Goal: Task Accomplishment & Management: Manage account settings

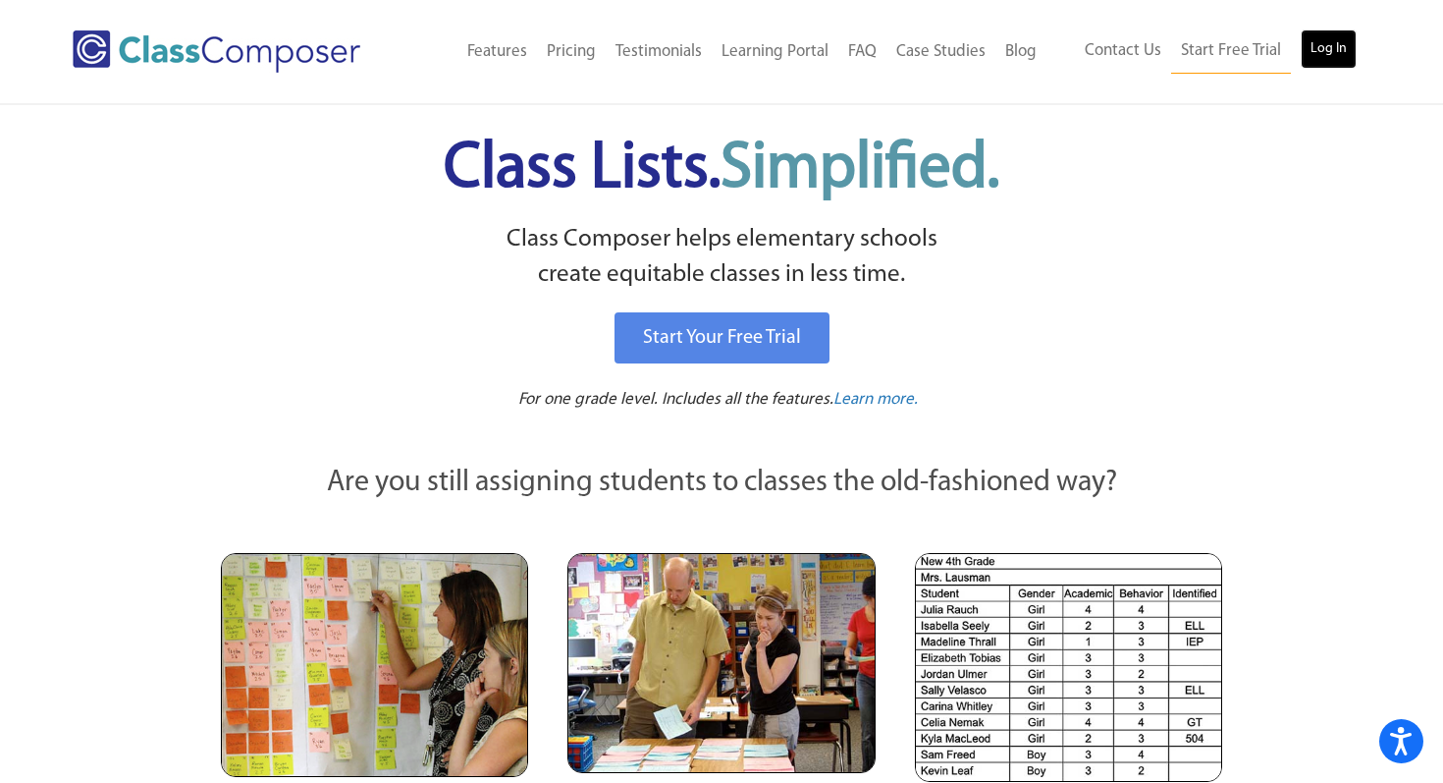
click at [1329, 52] on link "Log In" at bounding box center [1329, 48] width 56 height 39
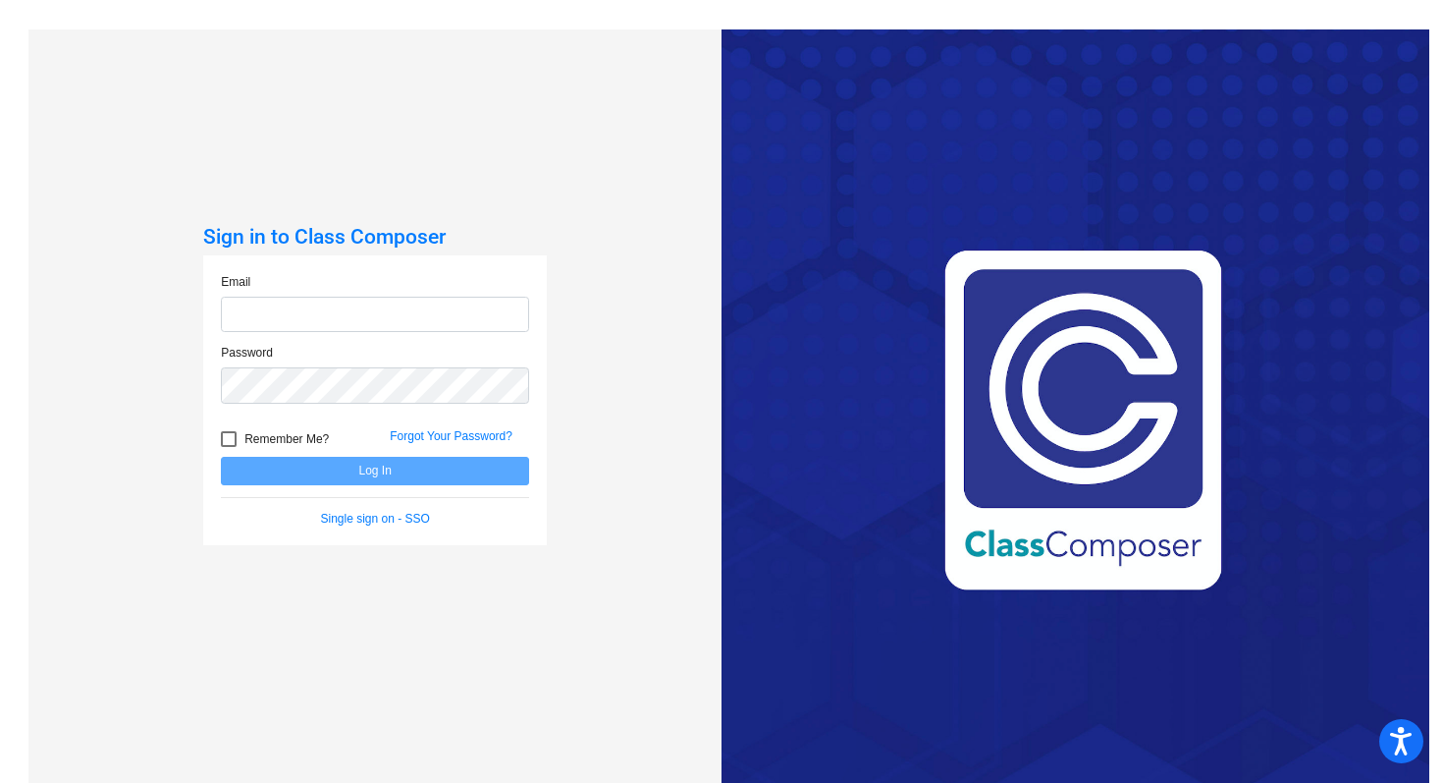
type input "[EMAIL_ADDRESS][DOMAIN_NAME]"
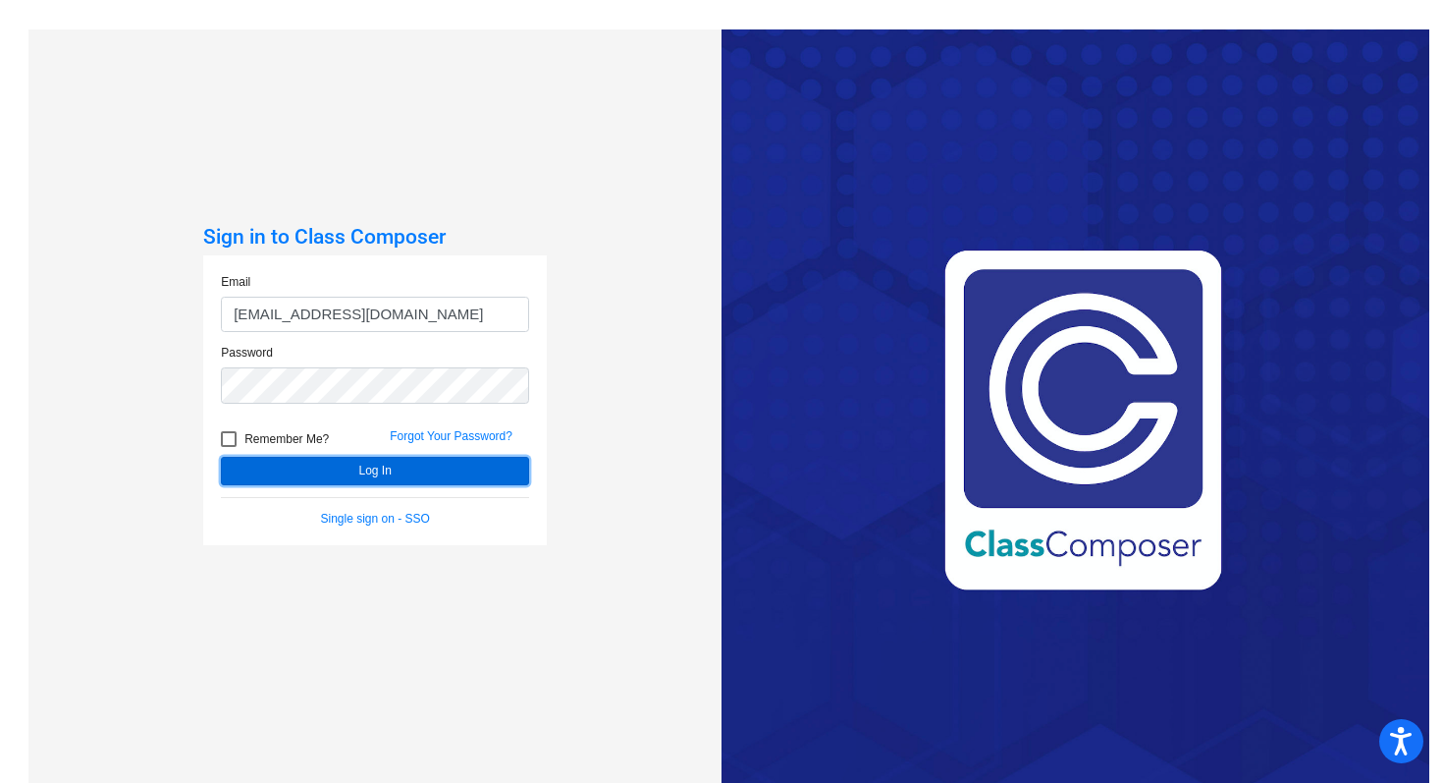
click at [470, 475] on button "Log In" at bounding box center [375, 471] width 308 height 28
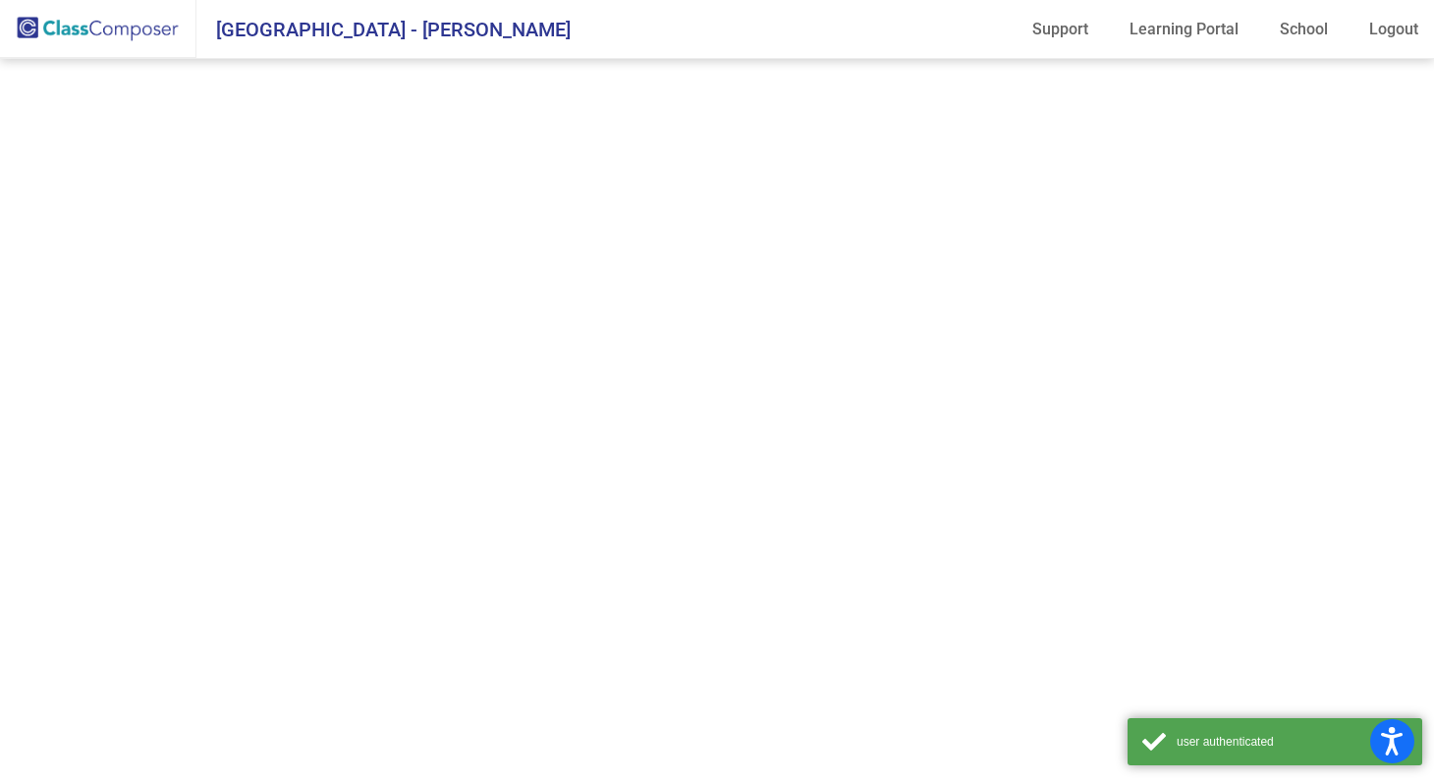
click at [470, 475] on mat-sidenav-content at bounding box center [717, 421] width 1434 height 724
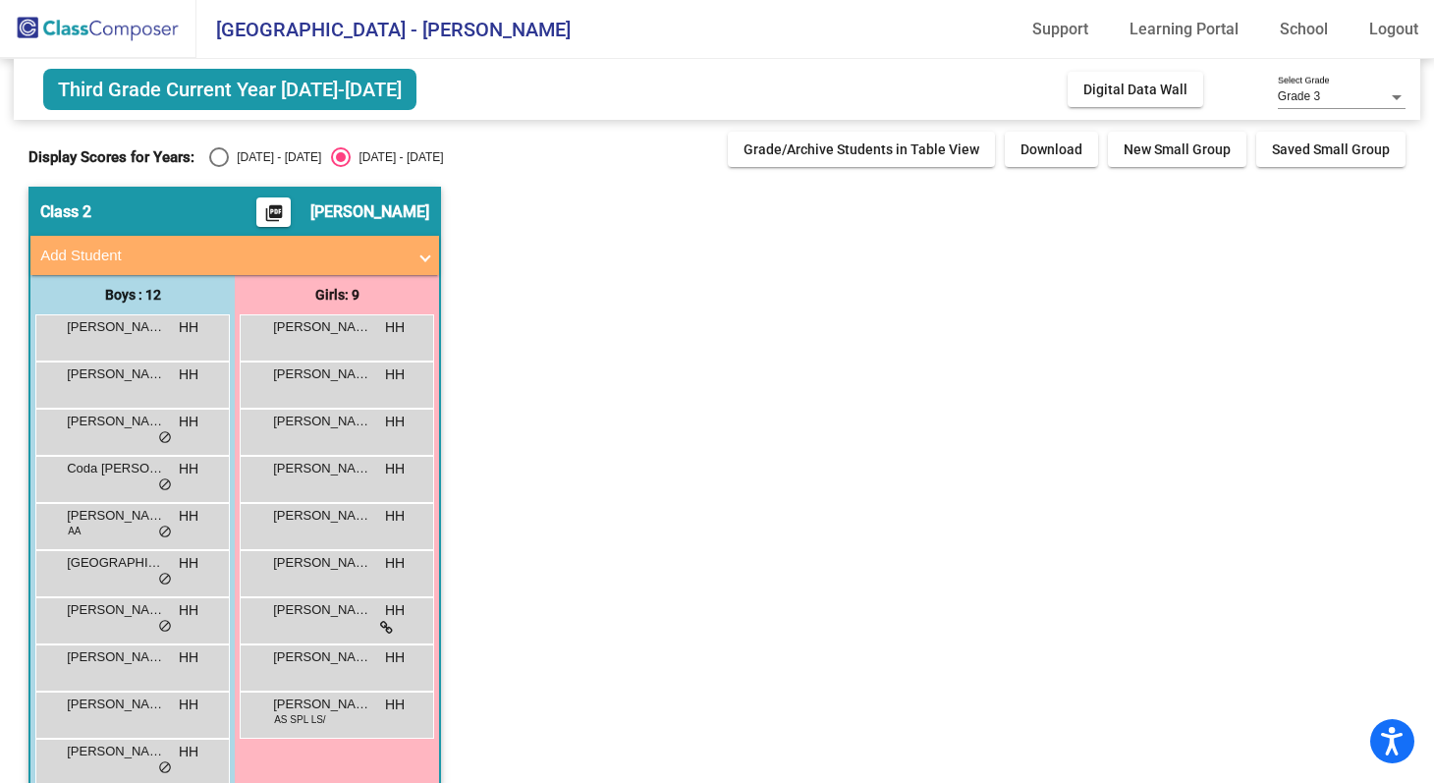
click at [209, 155] on div "Select an option" at bounding box center [219, 157] width 20 height 20
click at [218, 167] on input "[DATE] - [DATE]" at bounding box center [218, 167] width 1 height 1
radio input "true"
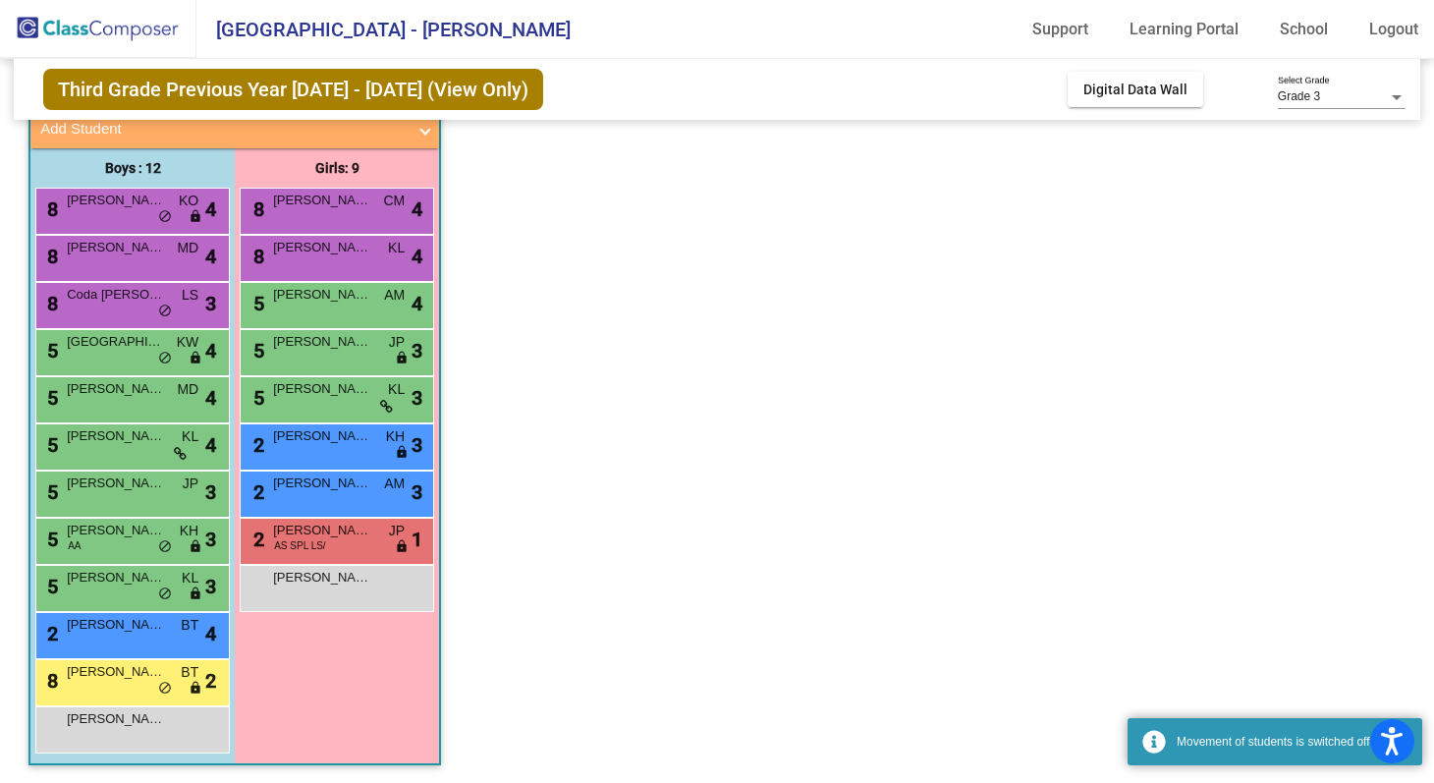
scroll to position [129, 0]
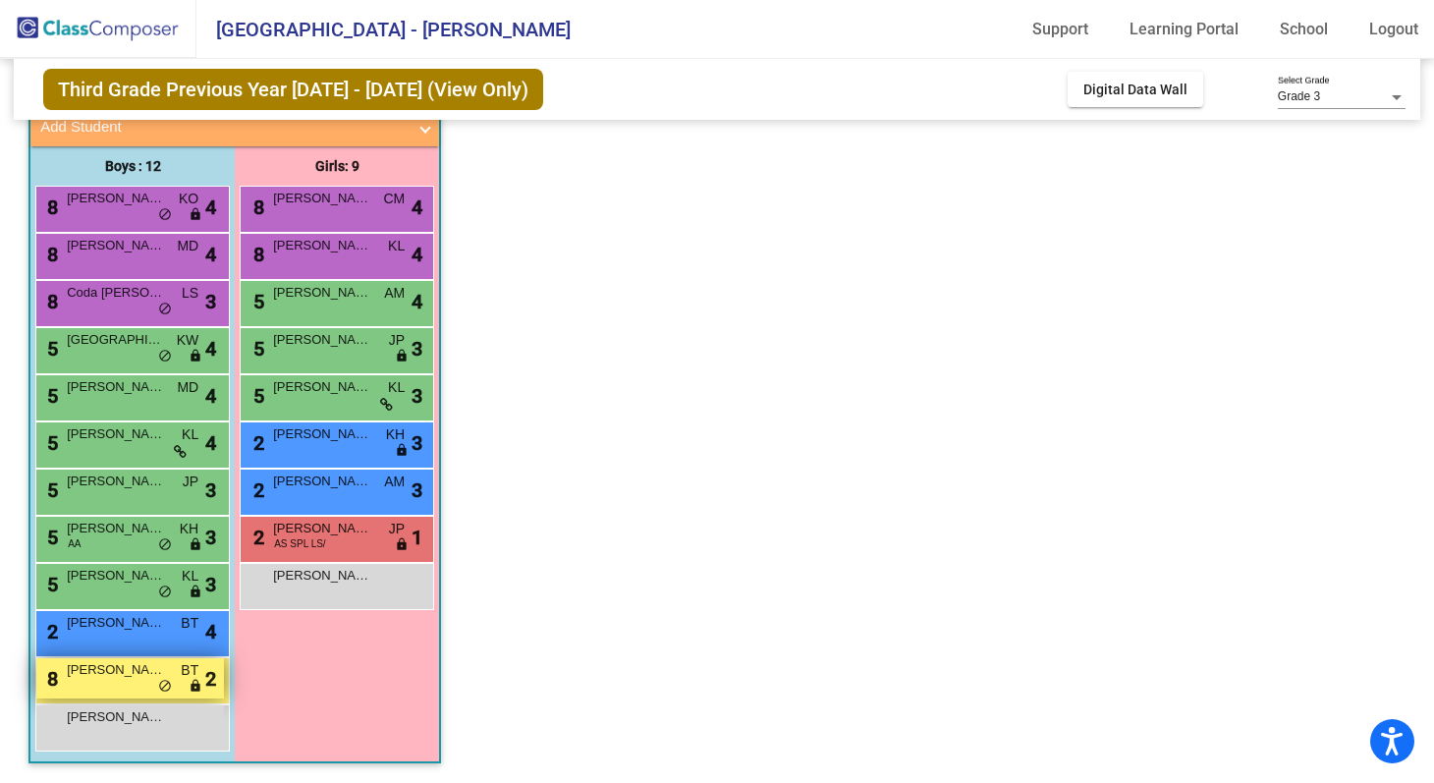
click at [127, 671] on span "Marciano Steele" at bounding box center [116, 670] width 98 height 20
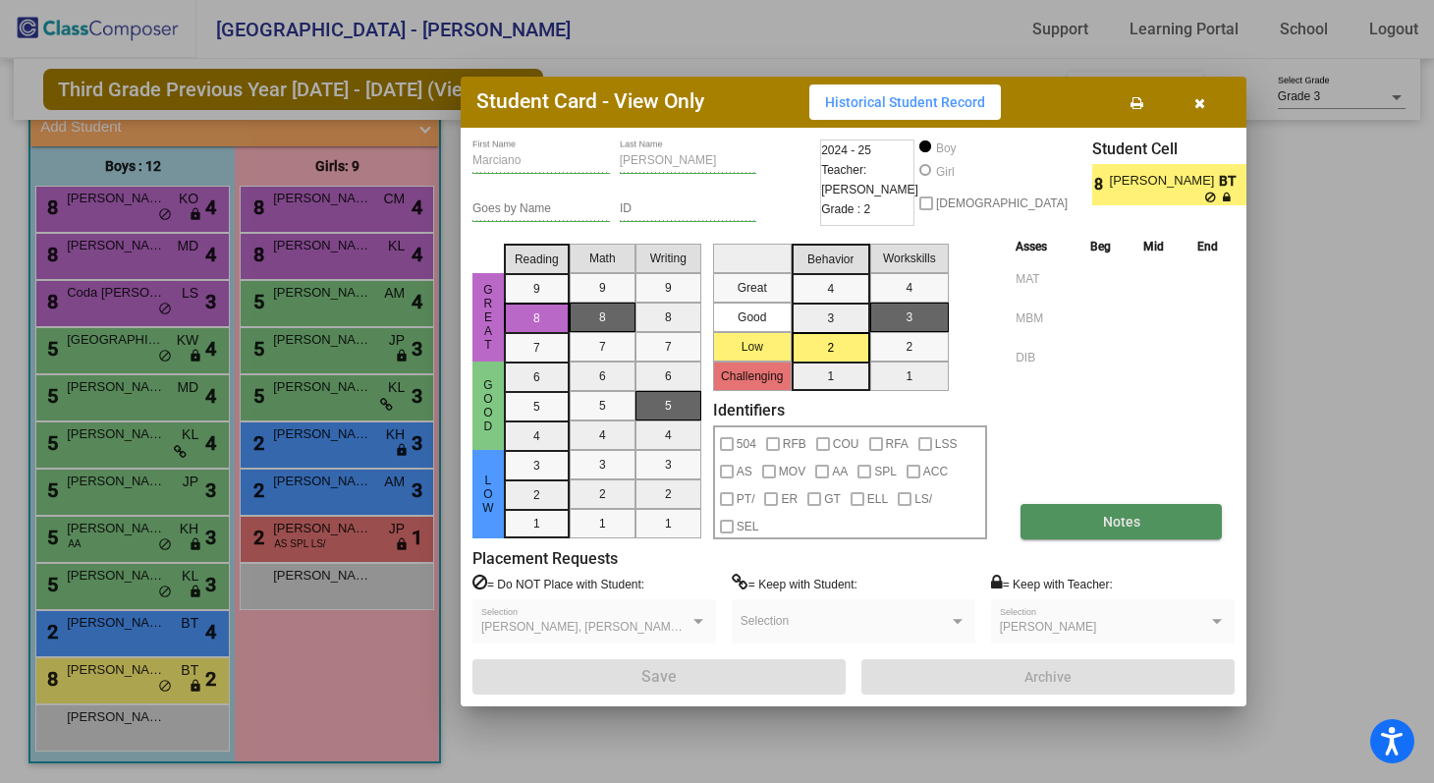
click at [1123, 517] on span "Notes" at bounding box center [1121, 522] width 37 height 16
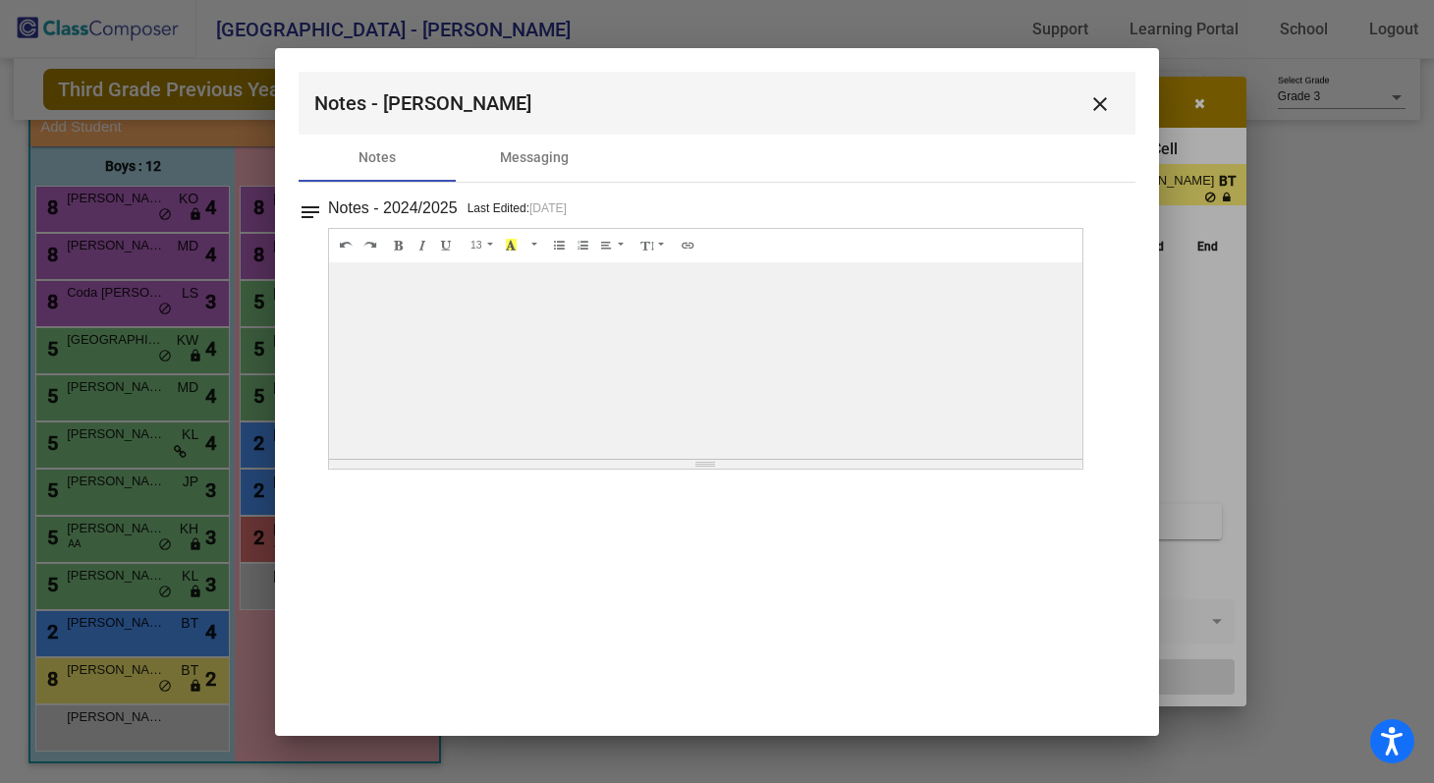
click at [1102, 102] on mat-icon "close" at bounding box center [1100, 104] width 24 height 24
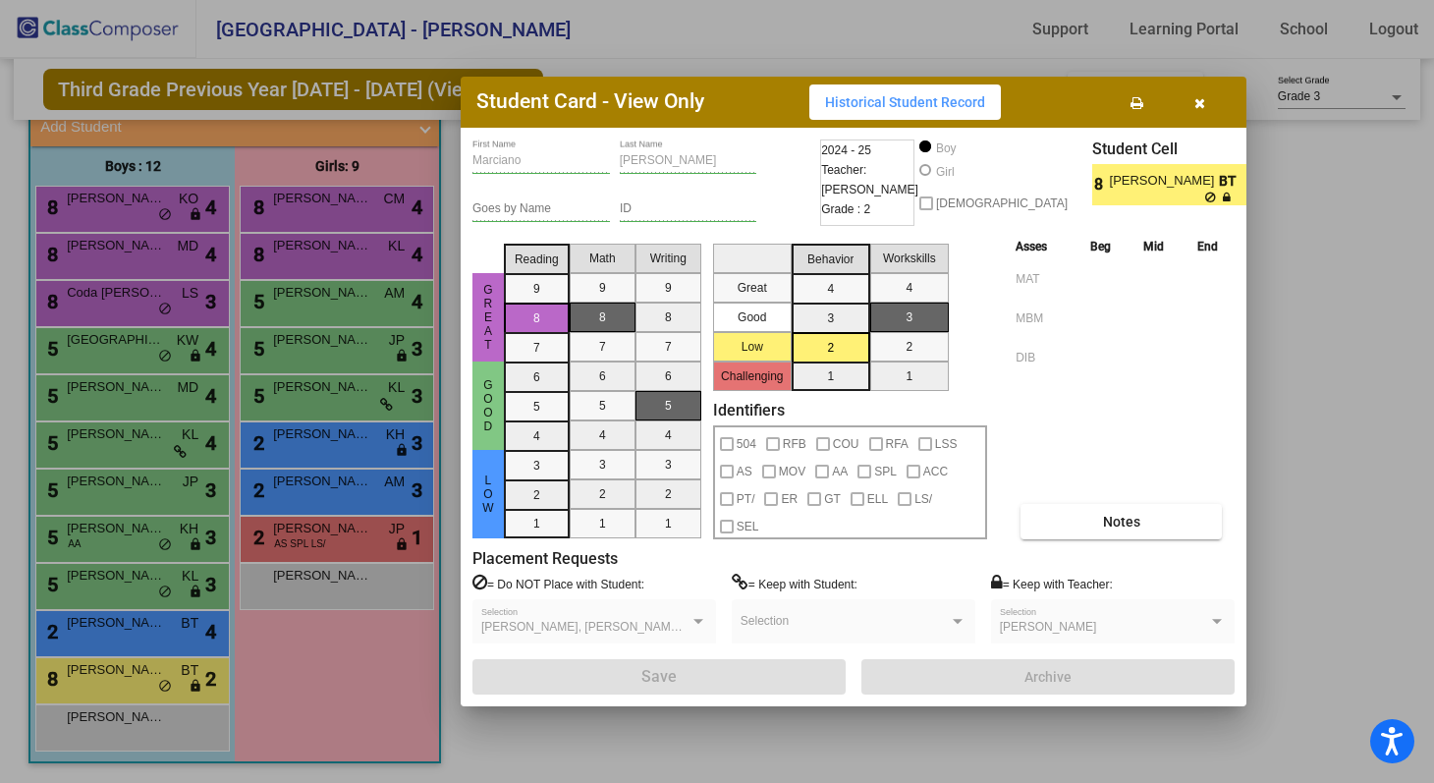
click at [1200, 101] on icon "button" at bounding box center [1199, 103] width 11 height 14
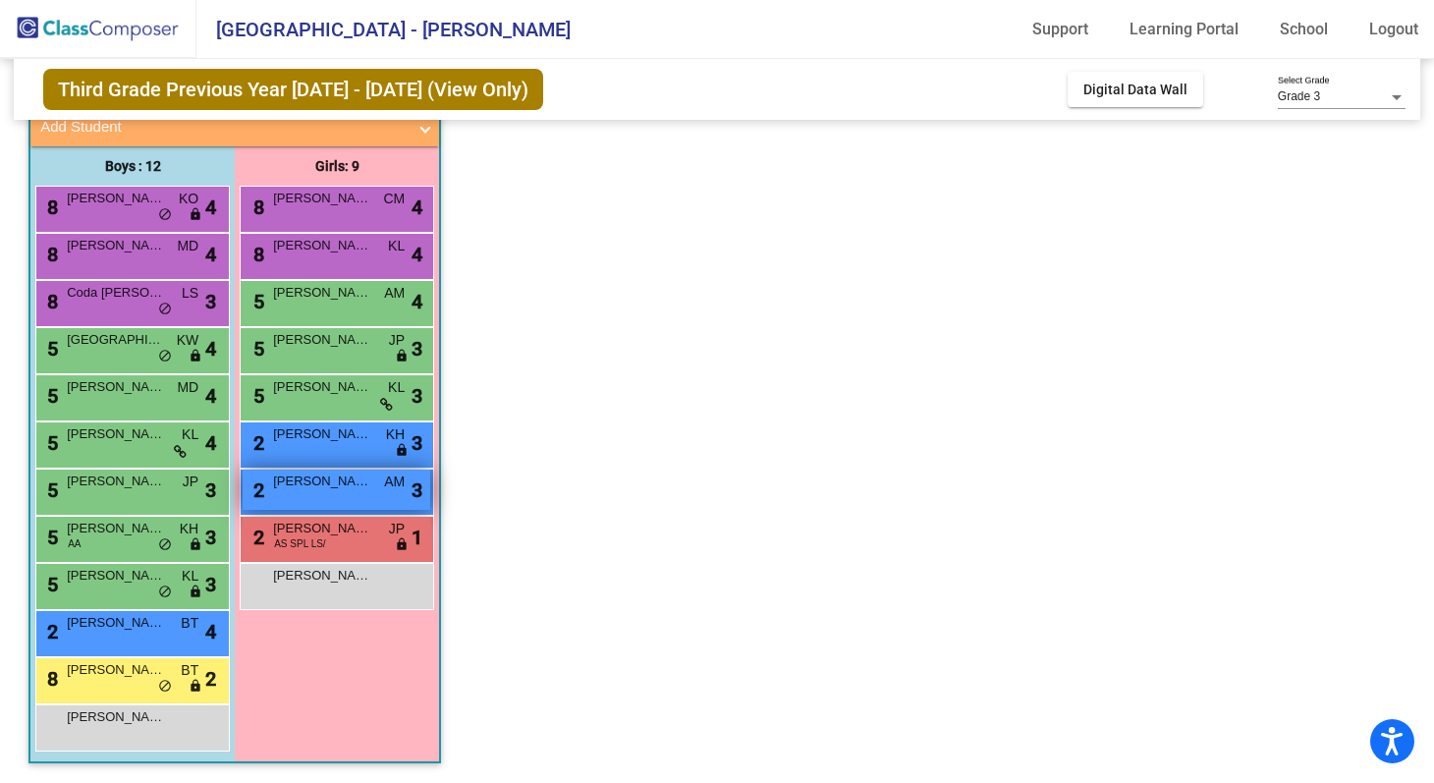
click at [321, 479] on span "Madison Morrison" at bounding box center [322, 481] width 98 height 20
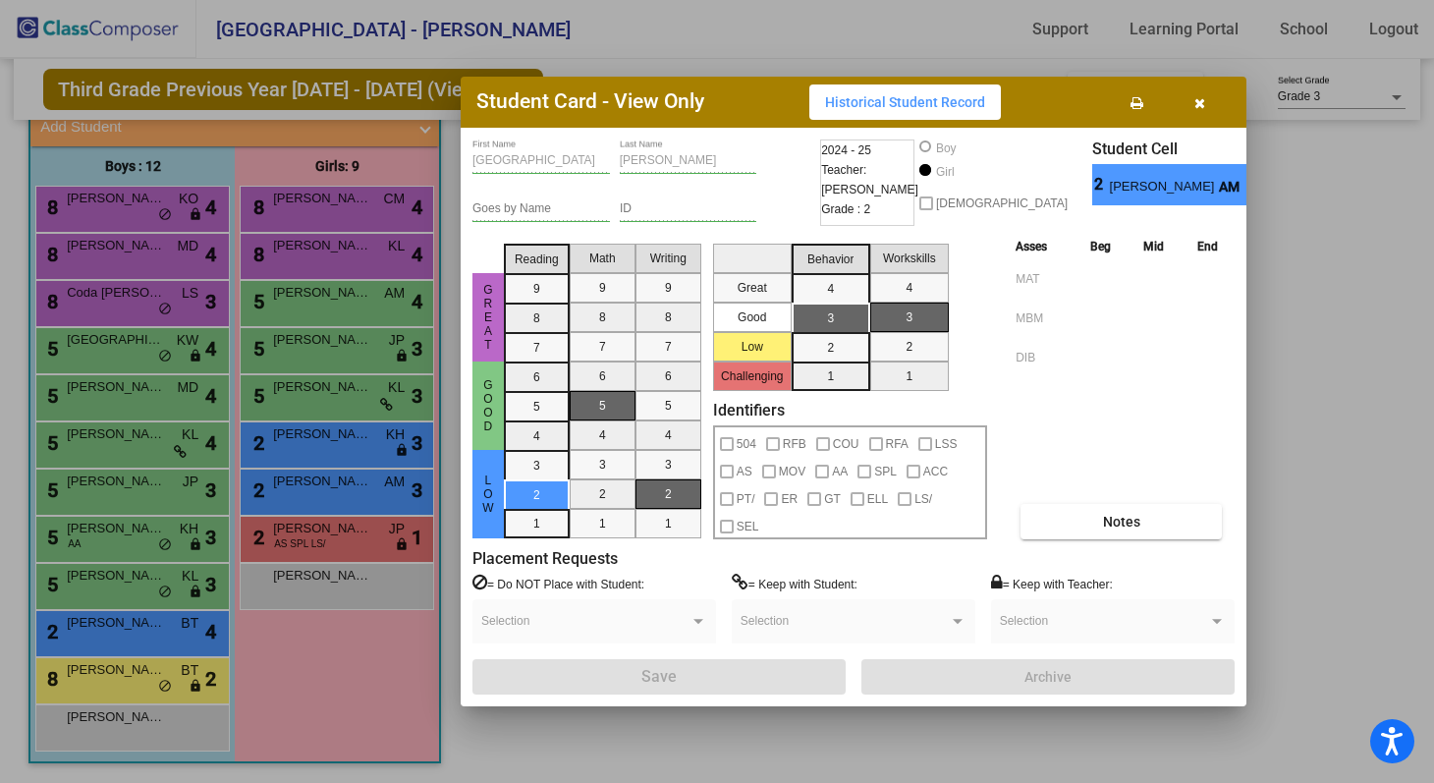
click at [1340, 358] on div at bounding box center [717, 391] width 1434 height 783
